Goal: Task Accomplishment & Management: Manage account settings

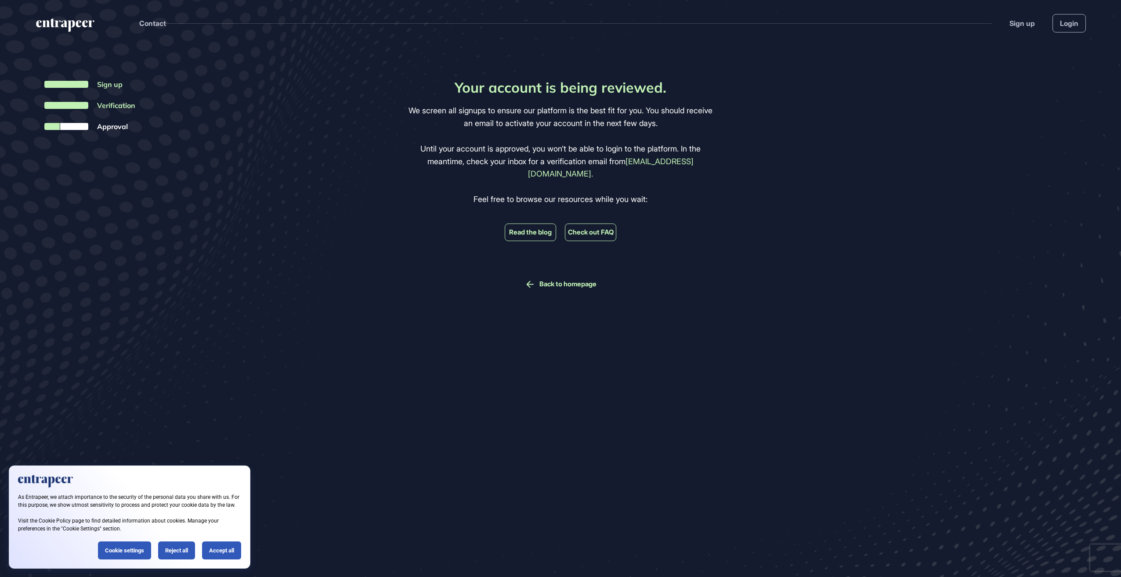
scroll to position [0, 0]
click at [1082, 21] on link "Login" at bounding box center [1069, 23] width 33 height 18
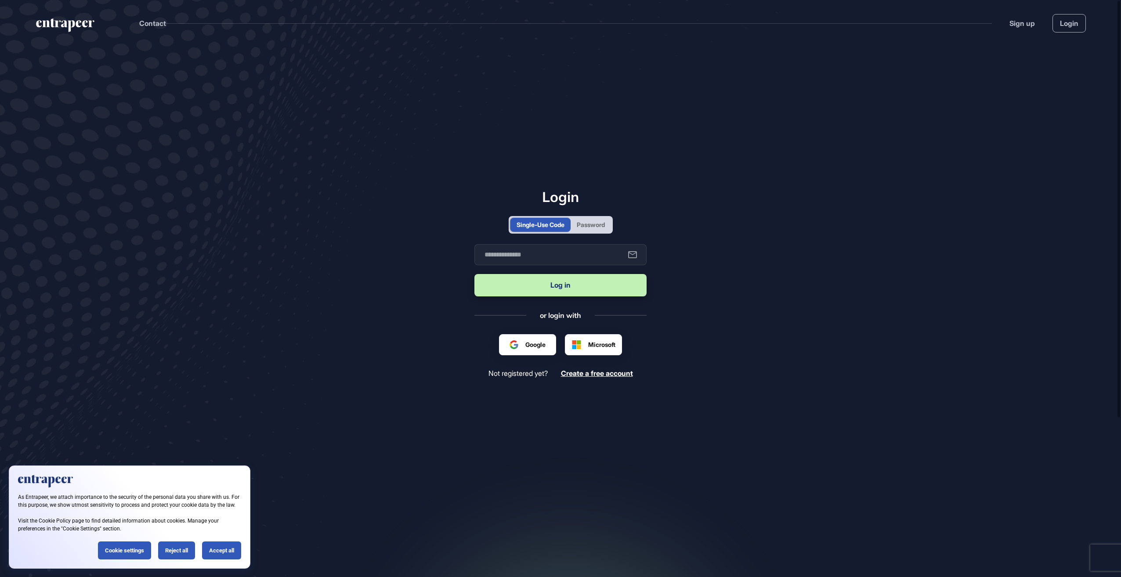
click at [509, 266] on form "Business email Log in" at bounding box center [561, 271] width 172 height 54
click at [505, 259] on input "text" at bounding box center [561, 254] width 172 height 21
type input "**********"
click at [508, 288] on button "Log in" at bounding box center [561, 285] width 172 height 22
